Goal: Task Accomplishment & Management: Manage account settings

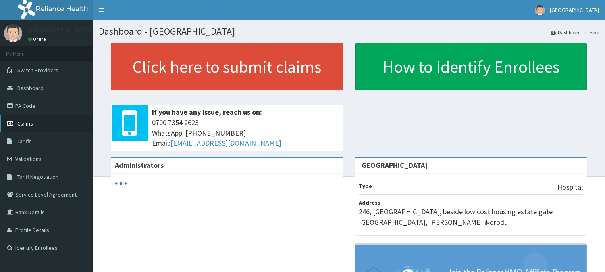
click at [25, 123] on span "Claims" at bounding box center [25, 123] width 16 height 7
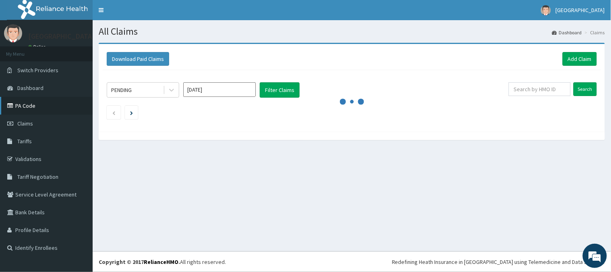
click at [20, 104] on link "PA Code" at bounding box center [46, 106] width 93 height 18
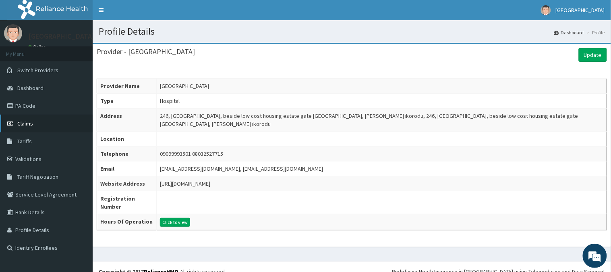
click at [42, 117] on link "Claims" at bounding box center [46, 123] width 93 height 18
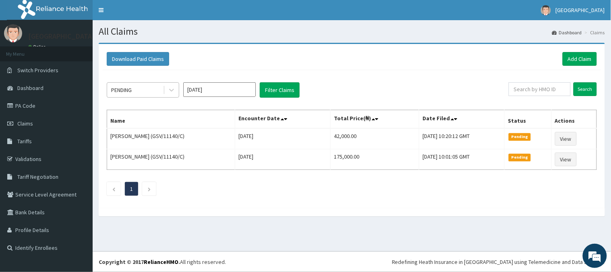
click at [133, 86] on div "PENDING" at bounding box center [135, 89] width 56 height 13
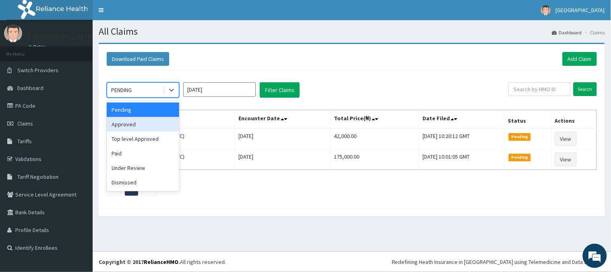
click at [135, 126] on div "Approved" at bounding box center [143, 124] width 73 height 15
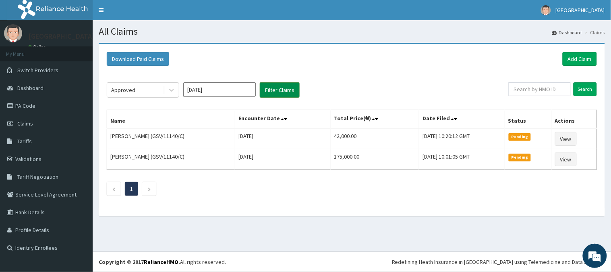
click at [271, 89] on button "Filter Claims" at bounding box center [280, 89] width 40 height 15
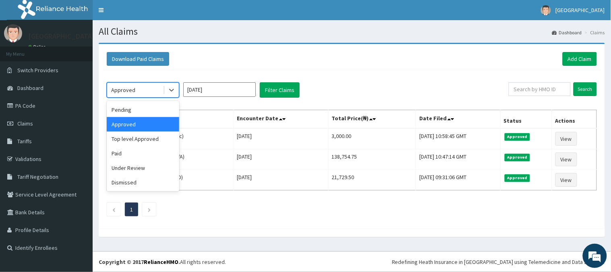
click at [122, 87] on div "Approved" at bounding box center [123, 90] width 24 height 8
click at [123, 89] on div "Approved" at bounding box center [123, 90] width 24 height 8
click at [124, 91] on div "Approved" at bounding box center [123, 90] width 24 height 8
click at [122, 166] on div "Under Review" at bounding box center [143, 167] width 73 height 15
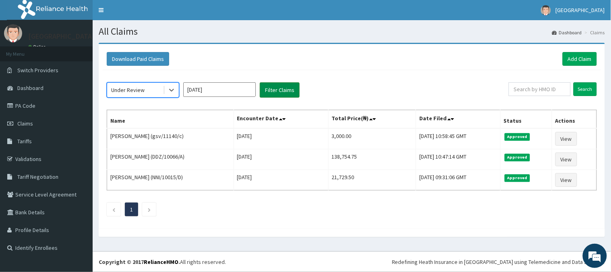
click at [280, 85] on button "Filter Claims" at bounding box center [280, 89] width 40 height 15
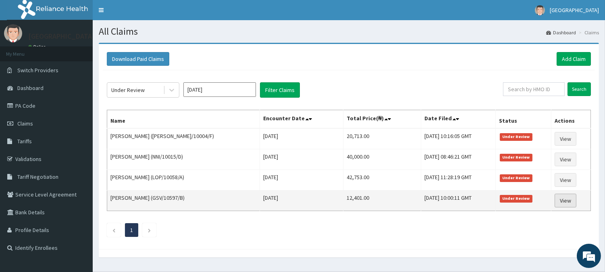
click at [567, 202] on link "View" at bounding box center [565, 200] width 22 height 14
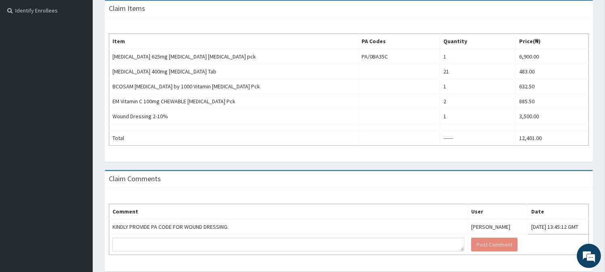
scroll to position [220, 0]
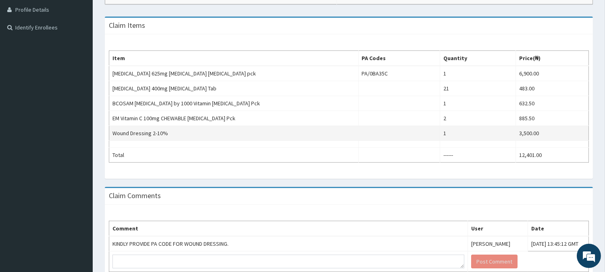
click at [529, 134] on td "3,500.00" at bounding box center [552, 133] width 73 height 15
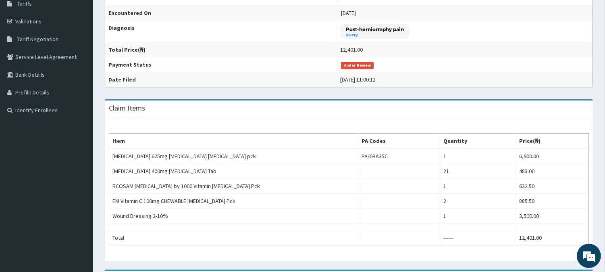
scroll to position [0, 0]
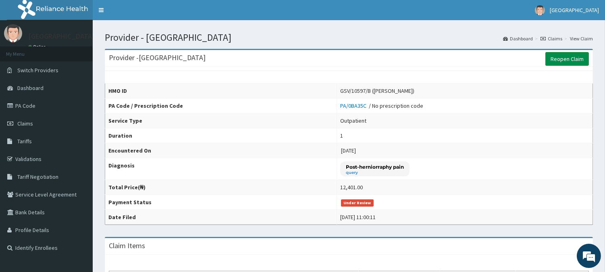
click at [563, 55] on link "Reopen Claim" at bounding box center [567, 59] width 44 height 14
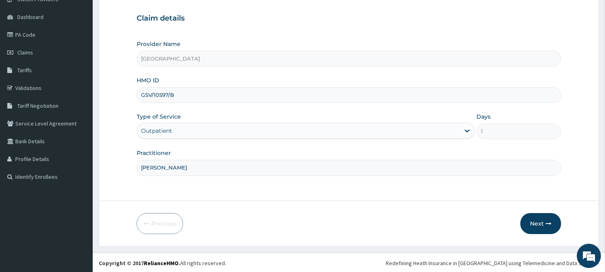
scroll to position [72, 0]
click at [539, 222] on button "Next" at bounding box center [540, 222] width 41 height 21
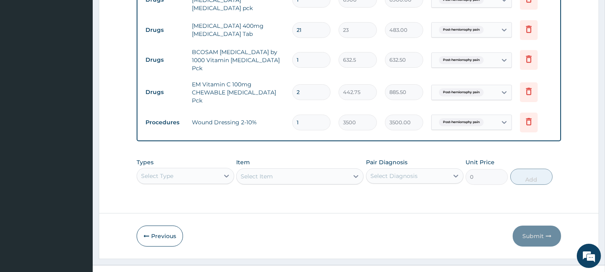
scroll to position [0, 0]
click at [526, 116] on icon at bounding box center [529, 121] width 10 height 10
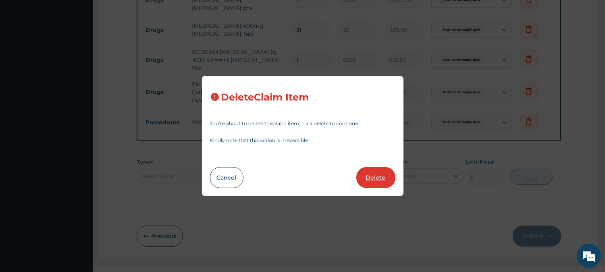
click at [373, 171] on button "Delete" at bounding box center [375, 177] width 39 height 21
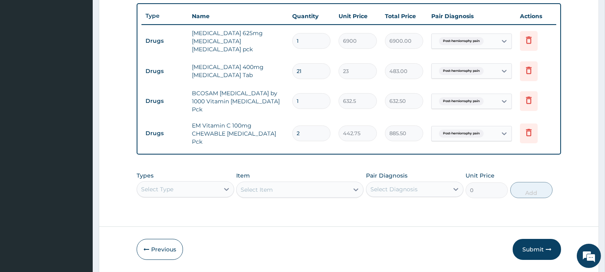
scroll to position [310, 0]
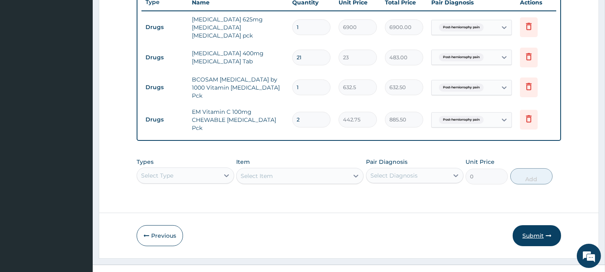
click at [542, 225] on button "Submit" at bounding box center [537, 235] width 48 height 21
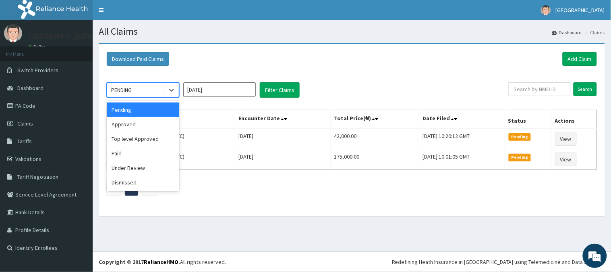
click at [136, 88] on div "PENDING" at bounding box center [135, 89] width 56 height 13
click at [130, 120] on div "Approved" at bounding box center [143, 124] width 73 height 15
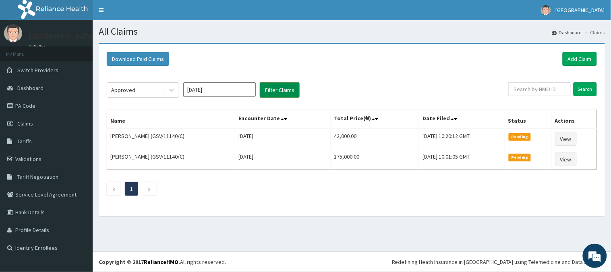
click at [268, 86] on button "Filter Claims" at bounding box center [280, 89] width 40 height 15
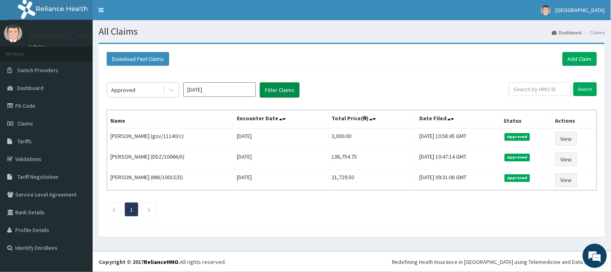
click at [269, 86] on button "Filter Claims" at bounding box center [280, 89] width 40 height 15
click at [146, 89] on div "Approved" at bounding box center [135, 89] width 56 height 13
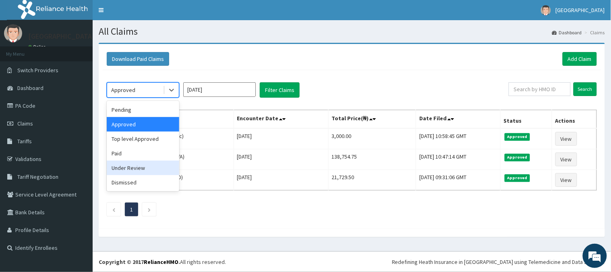
click at [146, 163] on div "Under Review" at bounding box center [143, 167] width 73 height 15
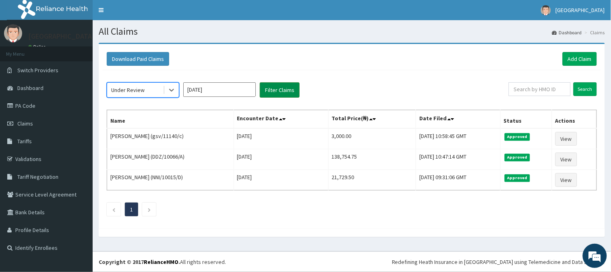
click at [272, 89] on button "Filter Claims" at bounding box center [280, 89] width 40 height 15
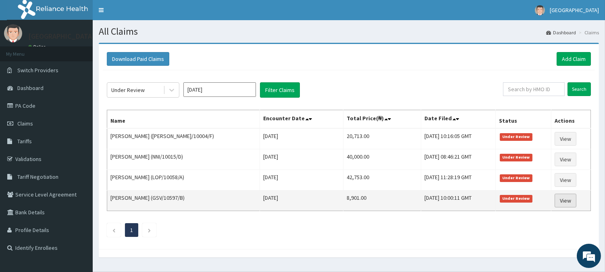
click at [561, 202] on link "View" at bounding box center [565, 200] width 22 height 14
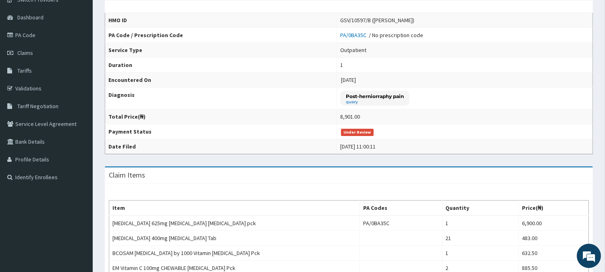
scroll to position [250, 0]
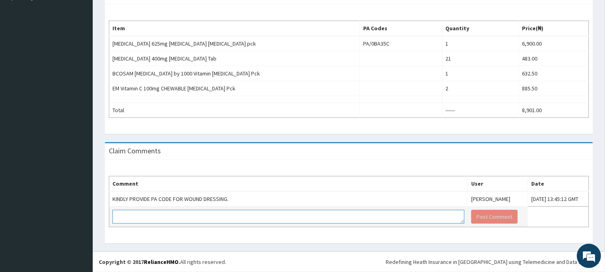
click at [217, 219] on textarea at bounding box center [288, 217] width 352 height 14
type textarea "Reviewed"
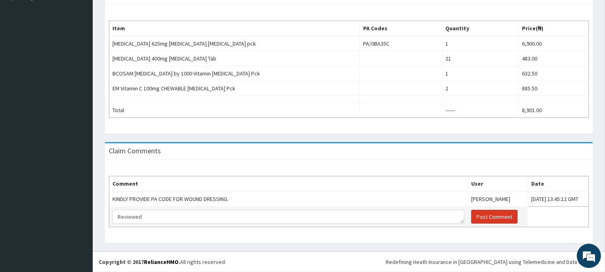
click at [471, 217] on button "Post Comment" at bounding box center [494, 217] width 46 height 14
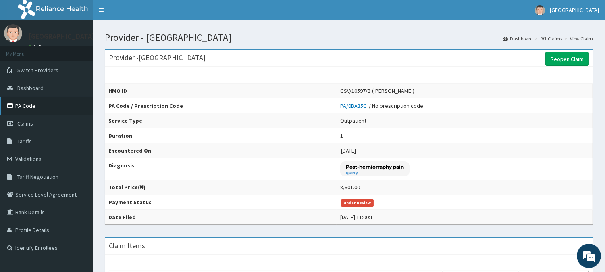
click at [21, 109] on link "PA Code" at bounding box center [46, 106] width 93 height 18
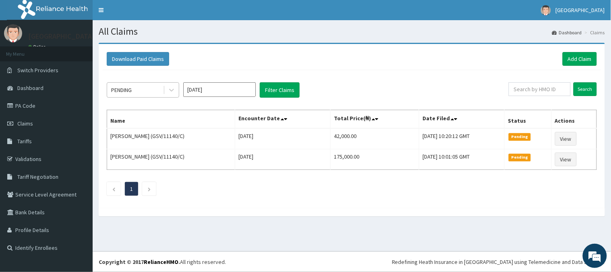
click at [130, 89] on div "PENDING" at bounding box center [121, 90] width 21 height 8
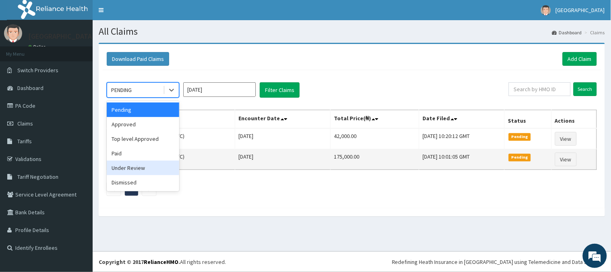
drag, startPoint x: 124, startPoint y: 168, endPoint x: 141, endPoint y: 153, distance: 22.6
click at [125, 167] on div "Under Review" at bounding box center [143, 167] width 73 height 15
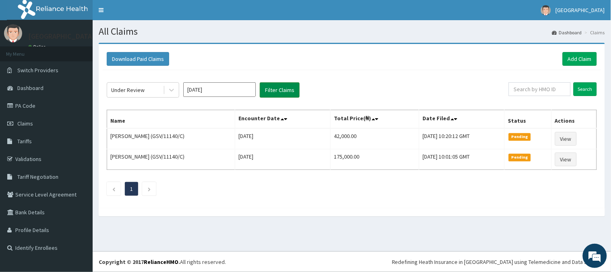
drag, startPoint x: 263, startPoint y: 92, endPoint x: 272, endPoint y: 93, distance: 9.7
click at [263, 92] on button "Filter Claims" at bounding box center [280, 89] width 40 height 15
